Goal: Task Accomplishment & Management: Complete application form

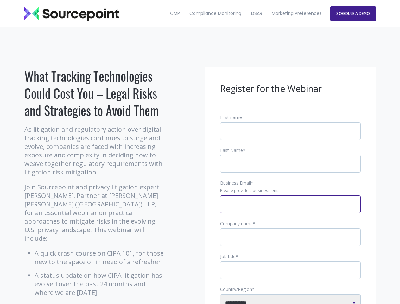
click at [291, 210] on input "Business Email *" at bounding box center [290, 205] width 141 height 18
